Goal: Information Seeking & Learning: Learn about a topic

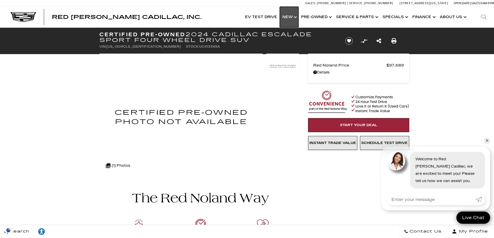
click at [287, 15] on link "Show New" at bounding box center [289, 17] width 19 height 21
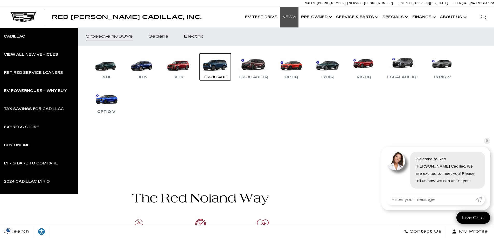
click at [220, 65] on link "Escalade" at bounding box center [215, 66] width 31 height 27
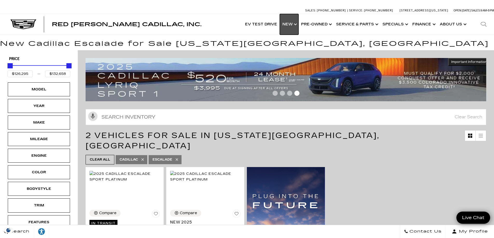
click at [288, 24] on link "Show New" at bounding box center [289, 24] width 19 height 21
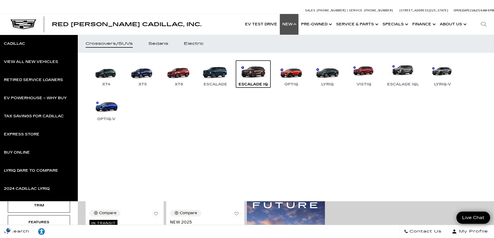
click at [256, 83] on div "Escalade IQ" at bounding box center [253, 84] width 34 height 6
click at [252, 83] on div "Escalade IQ" at bounding box center [253, 84] width 34 height 6
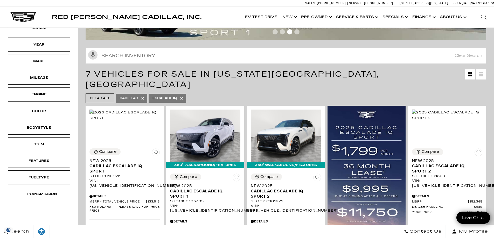
scroll to position [26, 0]
